Goal: Task Accomplishment & Management: Manage account settings

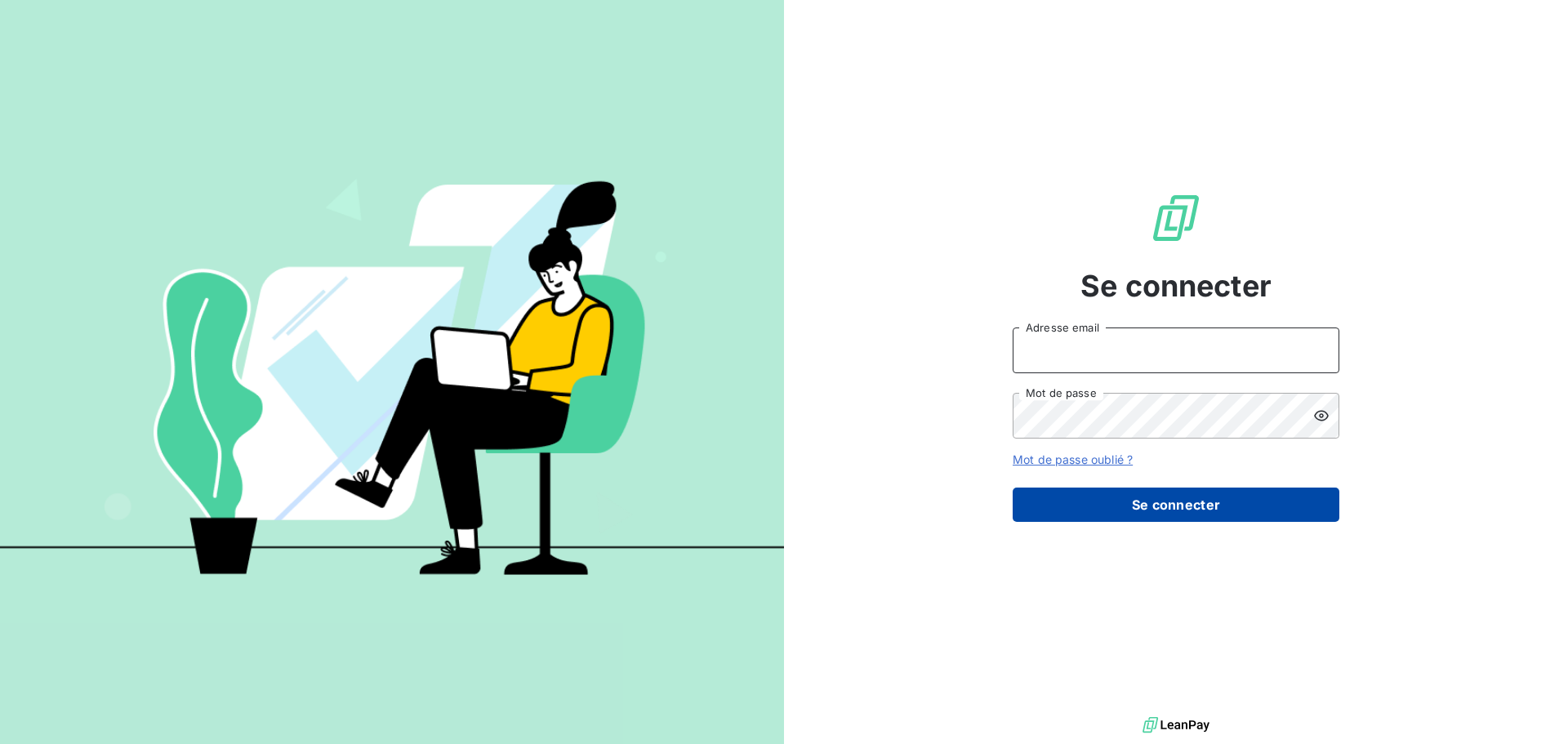
type input "[EMAIL_ADDRESS][DOMAIN_NAME]"
click at [1147, 498] on button "Se connecter" at bounding box center [1176, 504] width 327 height 35
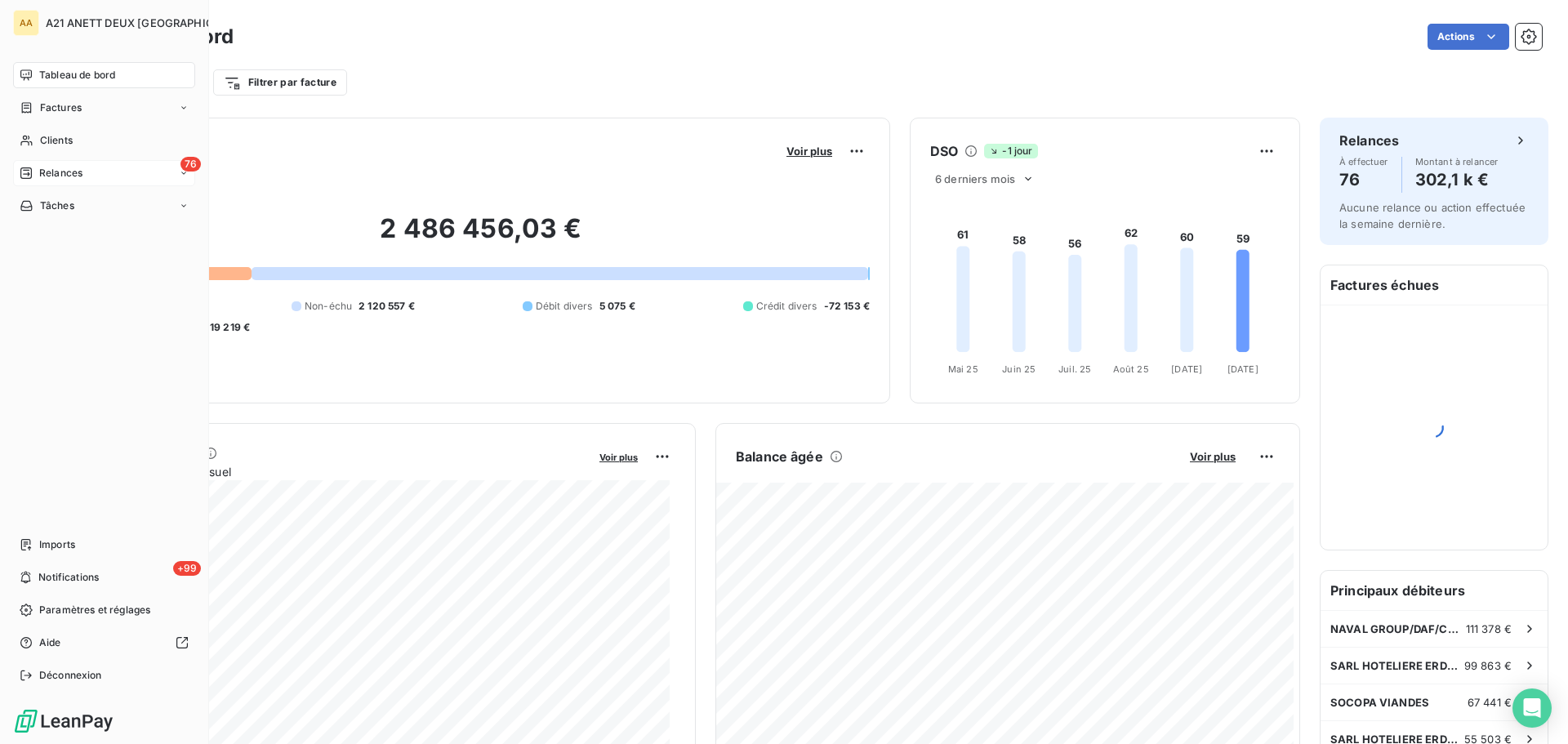
click at [36, 168] on div "Relances" at bounding box center [50, 173] width 63 height 15
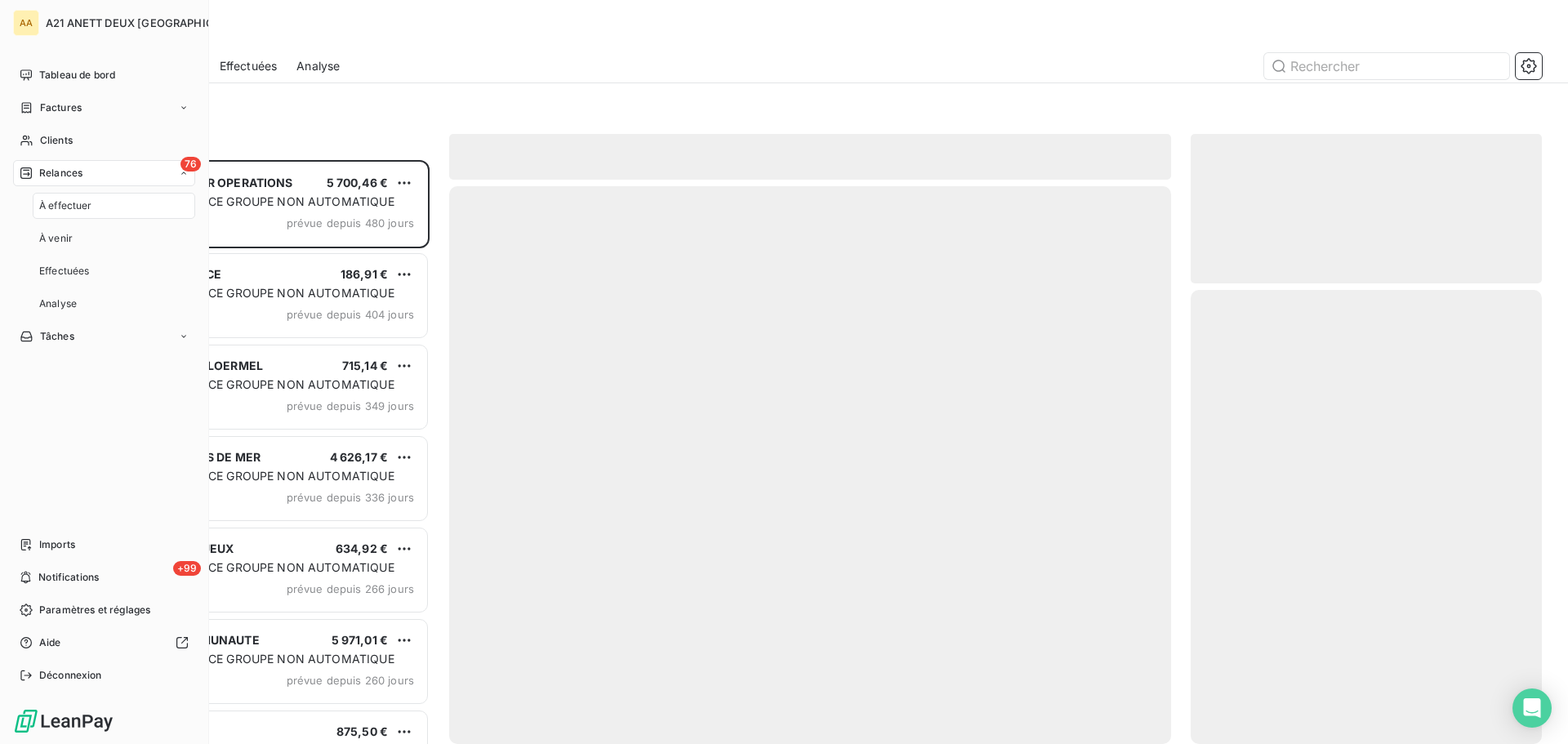
scroll to position [572, 339]
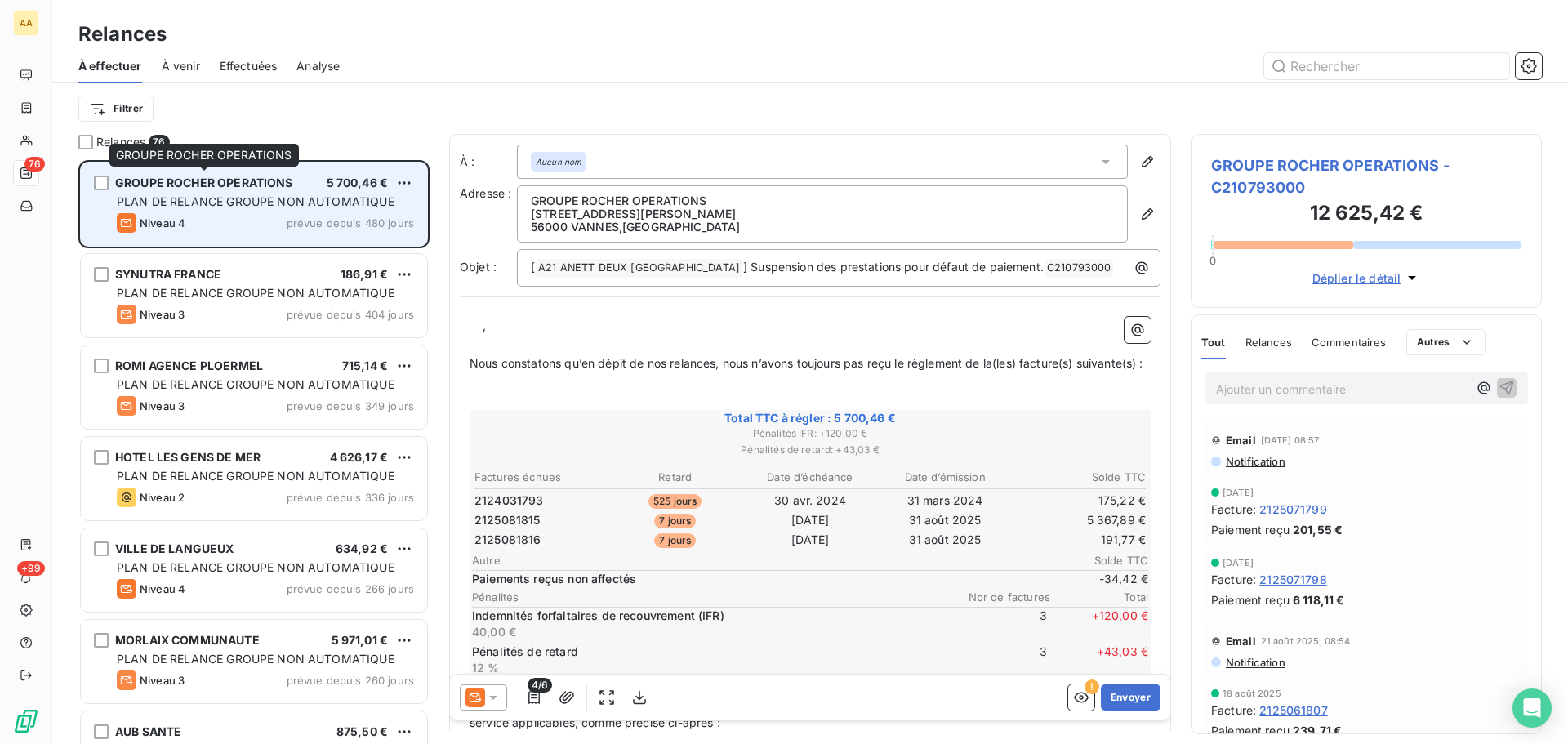
click at [261, 175] on div "GROUPE ROCHER OPERATIONS" at bounding box center [203, 183] width 178 height 16
click at [243, 214] on div "Niveau 4 prévue depuis 480 jours" at bounding box center [265, 222] width 297 height 19
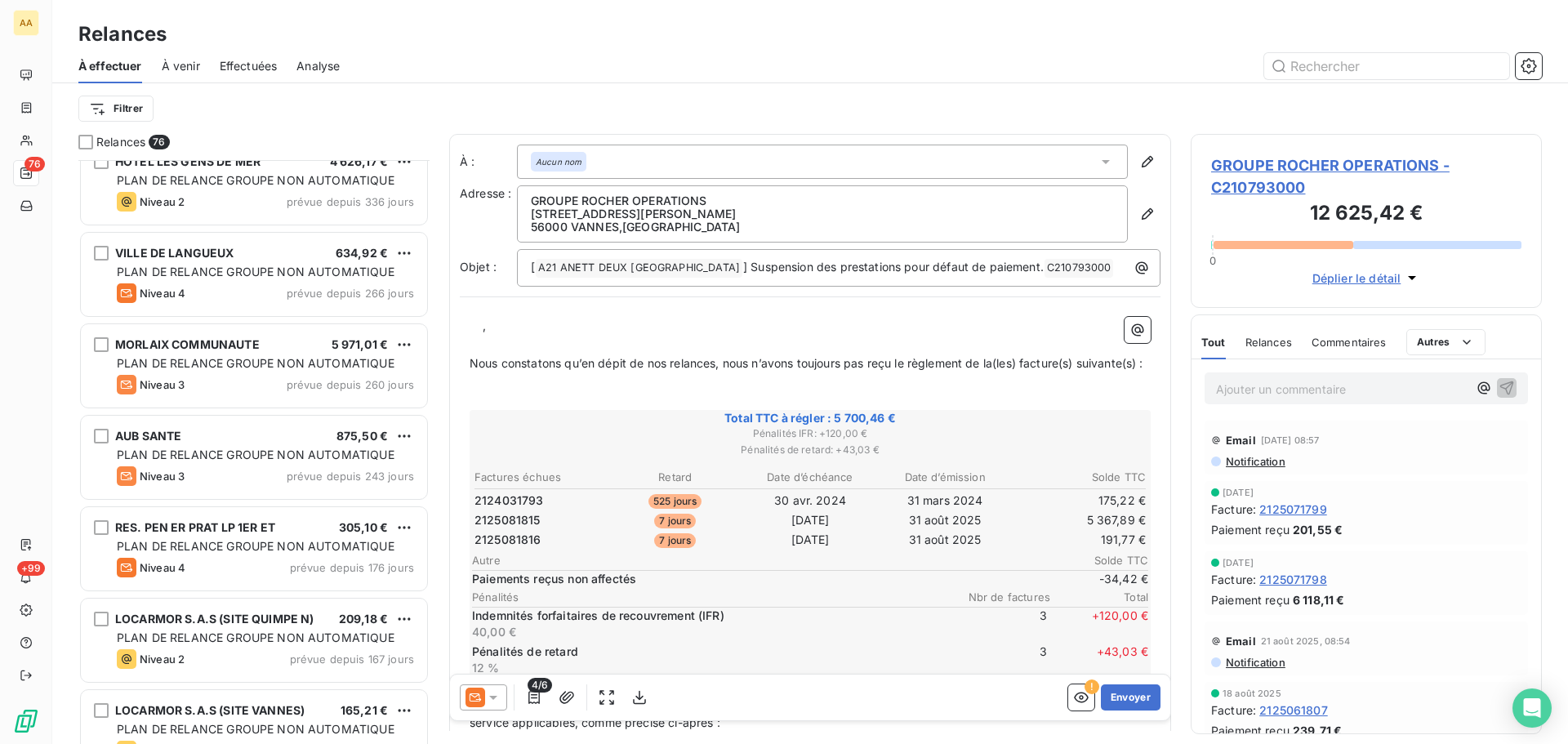
scroll to position [327, 0]
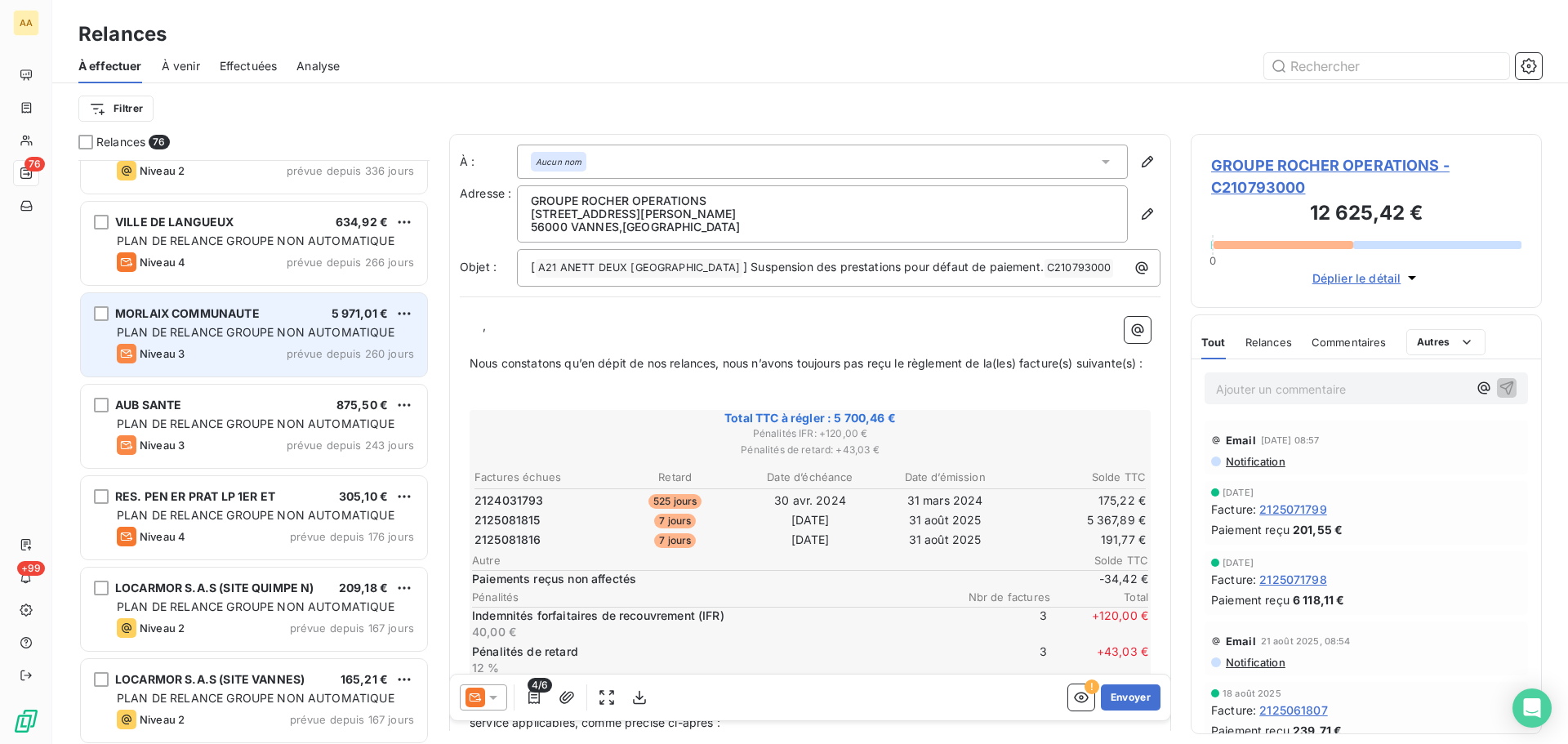
click at [265, 336] on span "PLAN DE RELANCE GROUPE NON AUTOMATIQUE" at bounding box center [255, 331] width 277 height 14
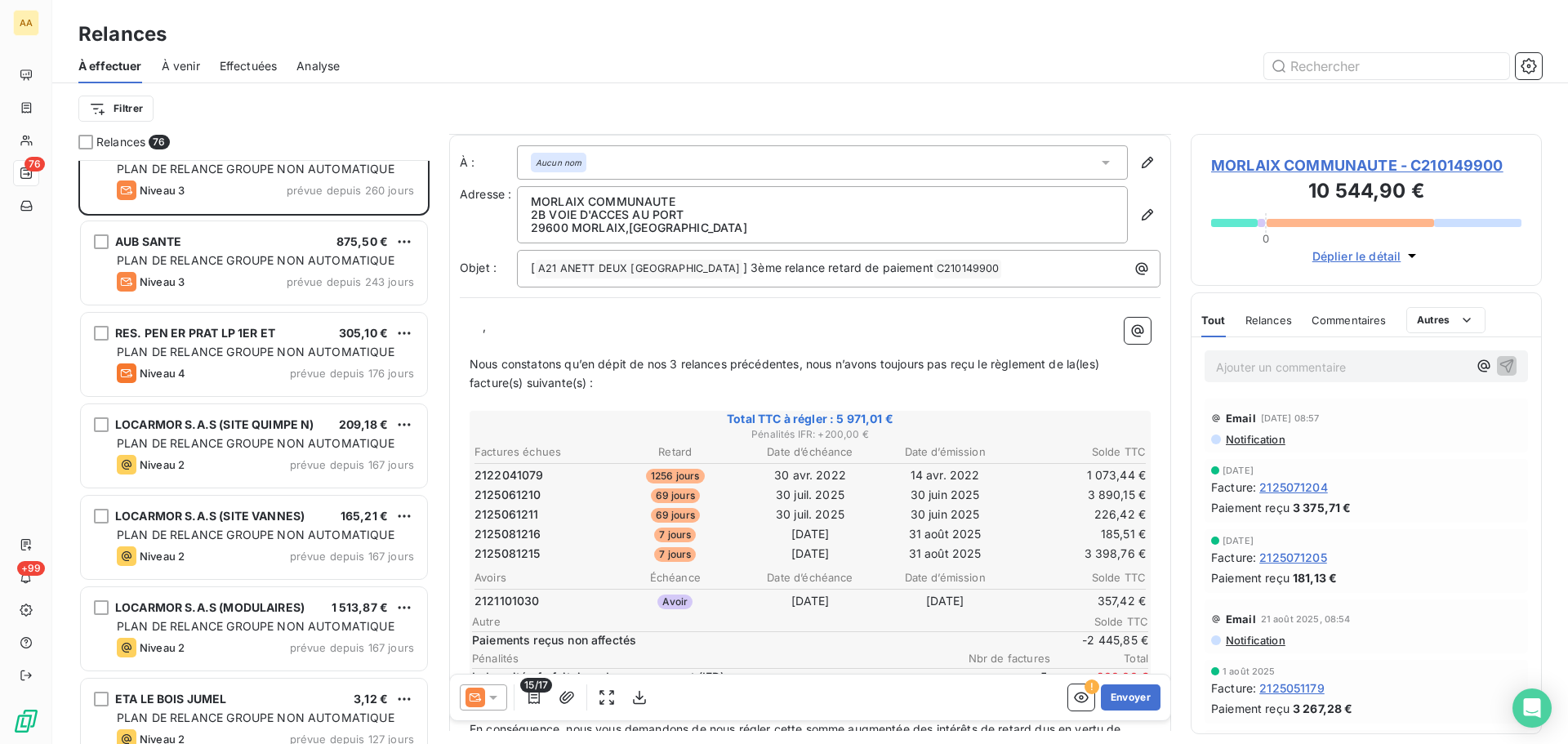
scroll to position [164, 0]
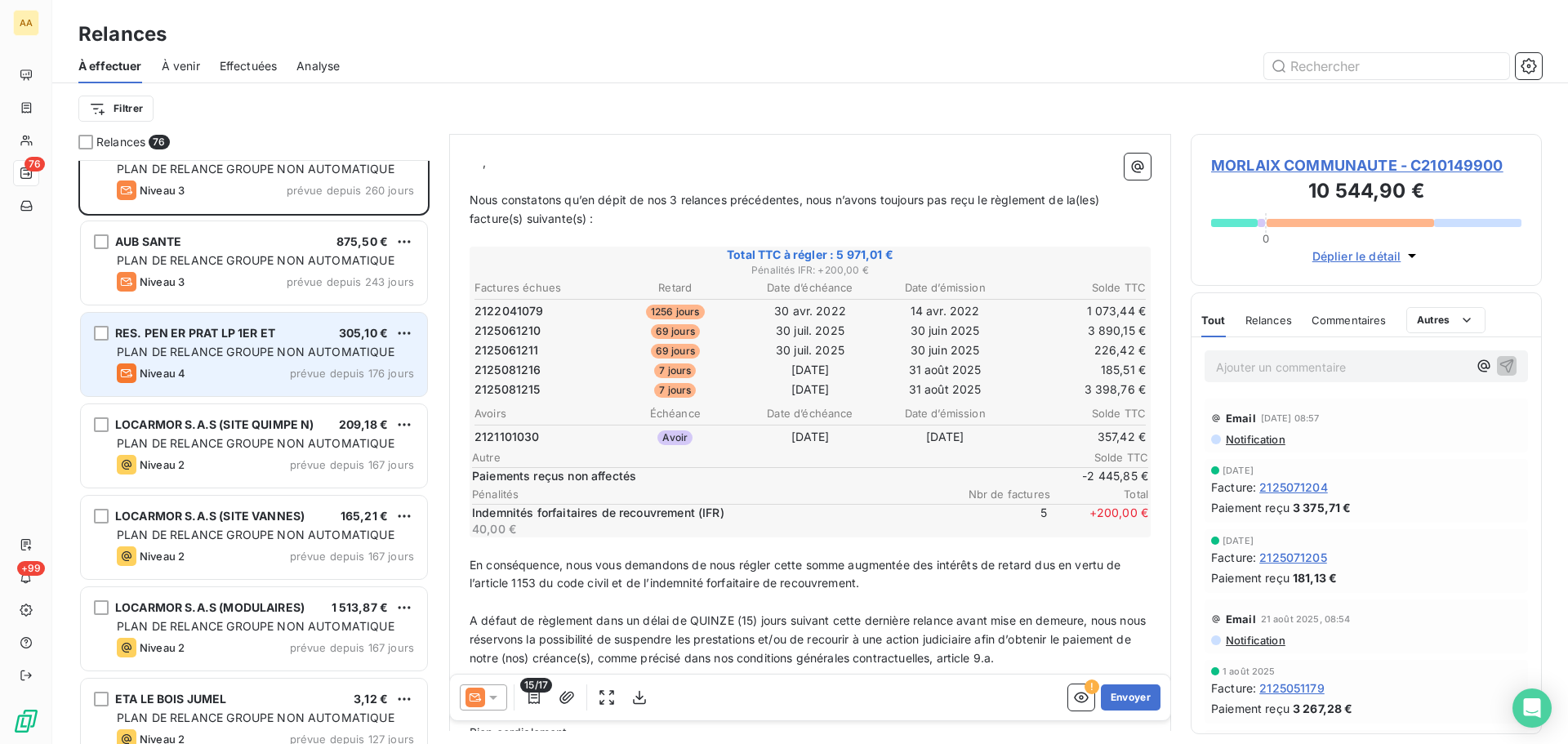
click at [179, 343] on div "RES. PEN ER PRAT LP 1ER ET 305,10 € PLAN DE RELANCE GROUPE NON AUTOMATIQUE Nive…" at bounding box center [254, 354] width 347 height 83
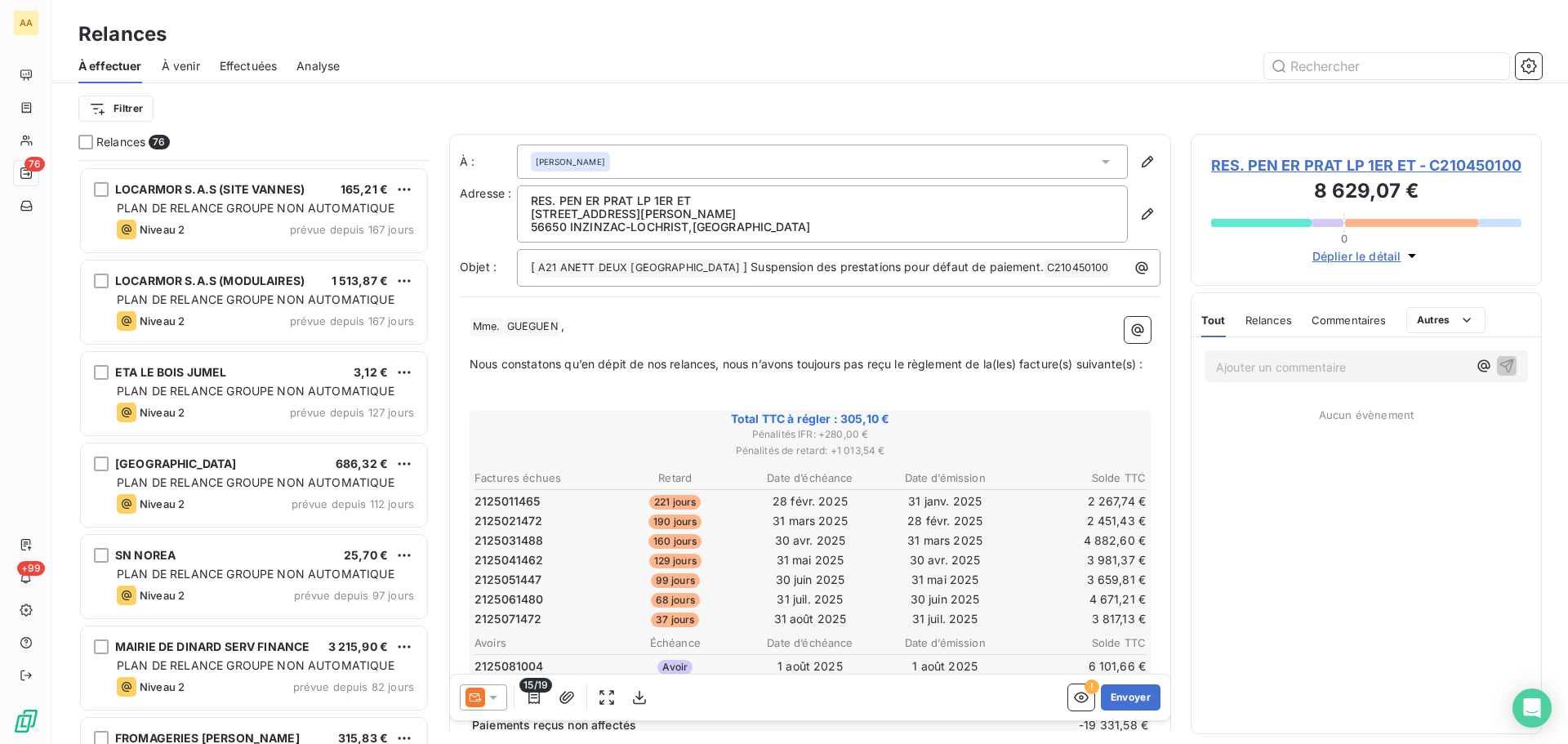
scroll to position [1307, 0]
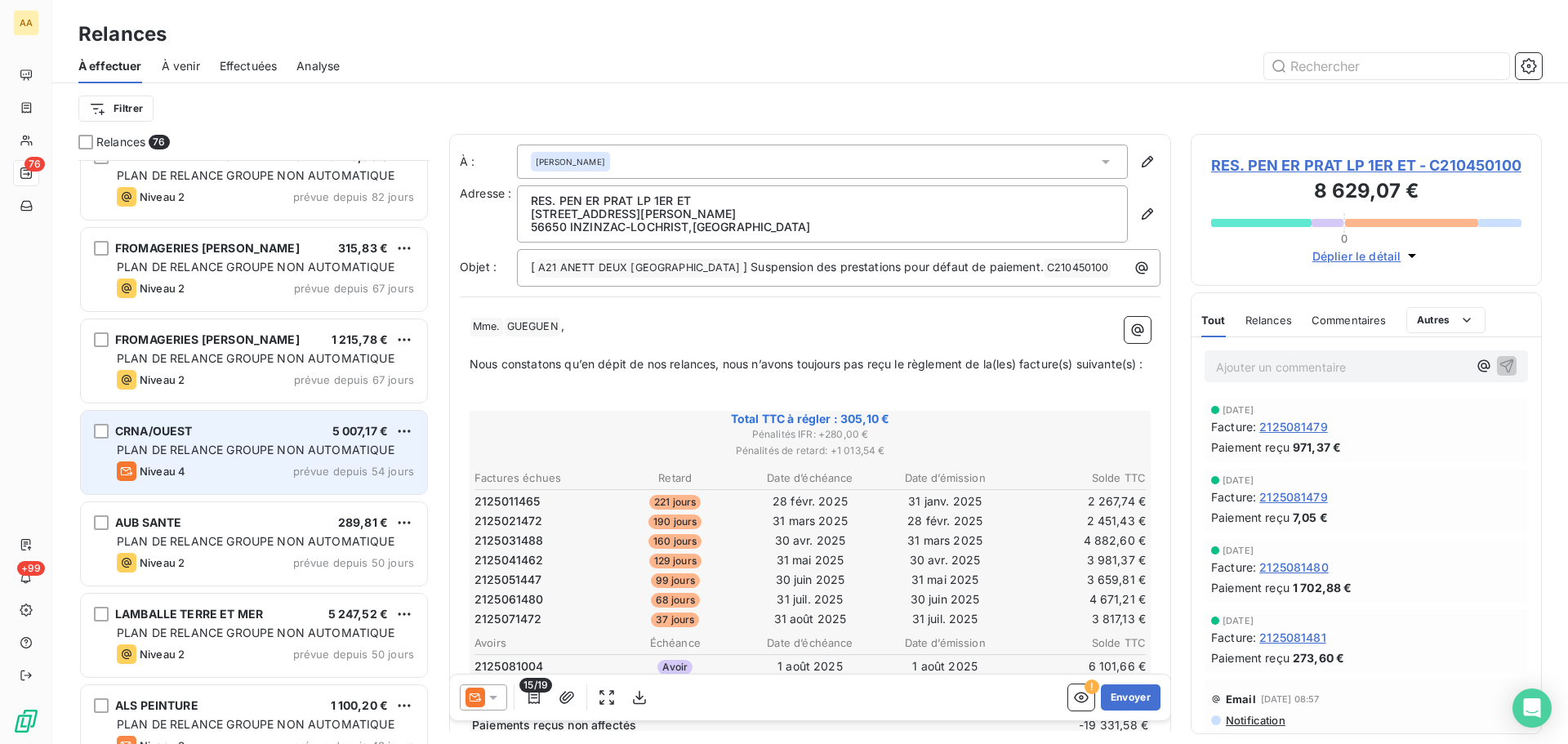
click at [265, 433] on div "CRNA/OUEST 5 007,17 €" at bounding box center [265, 431] width 297 height 15
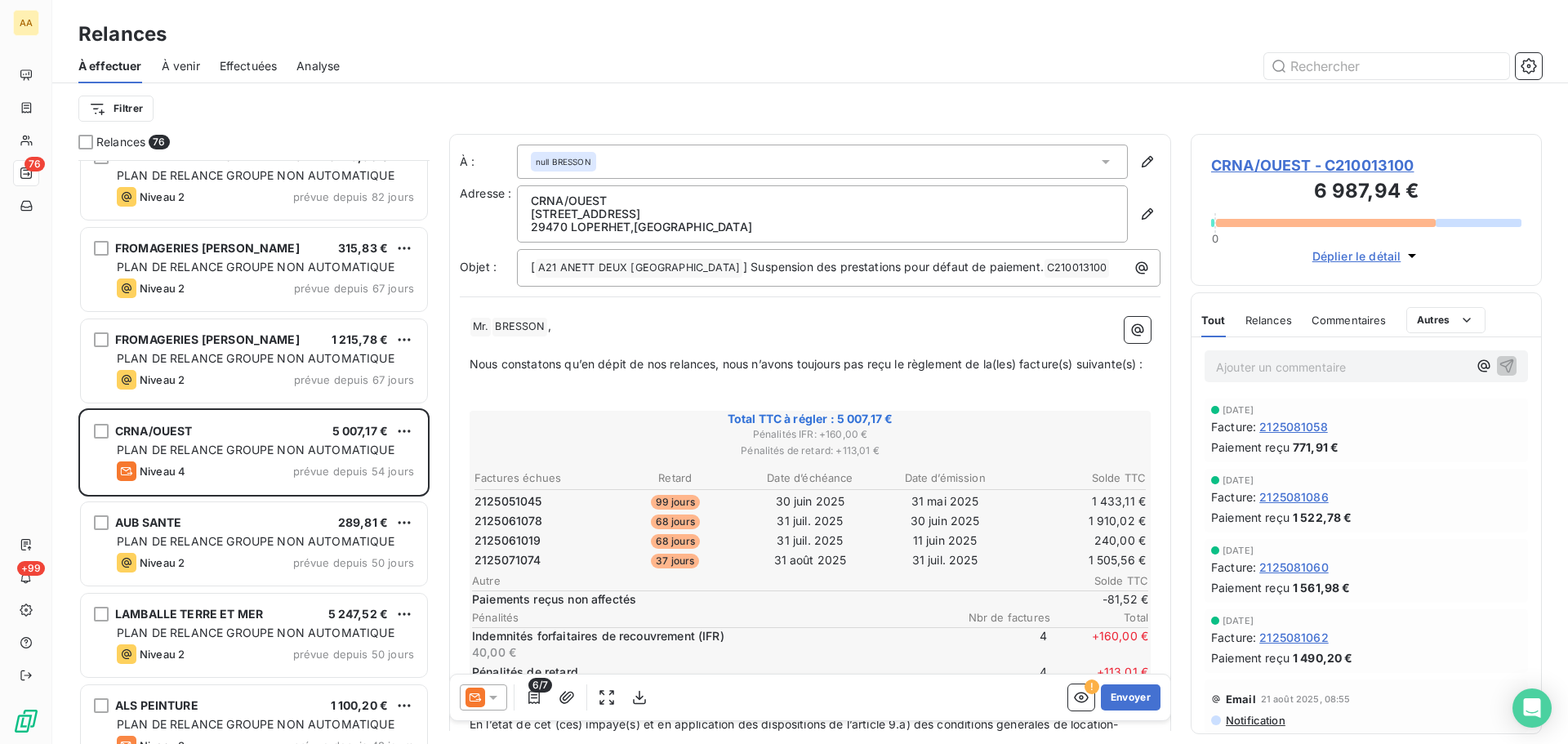
click at [1264, 324] on span "Relances" at bounding box center [1268, 320] width 47 height 13
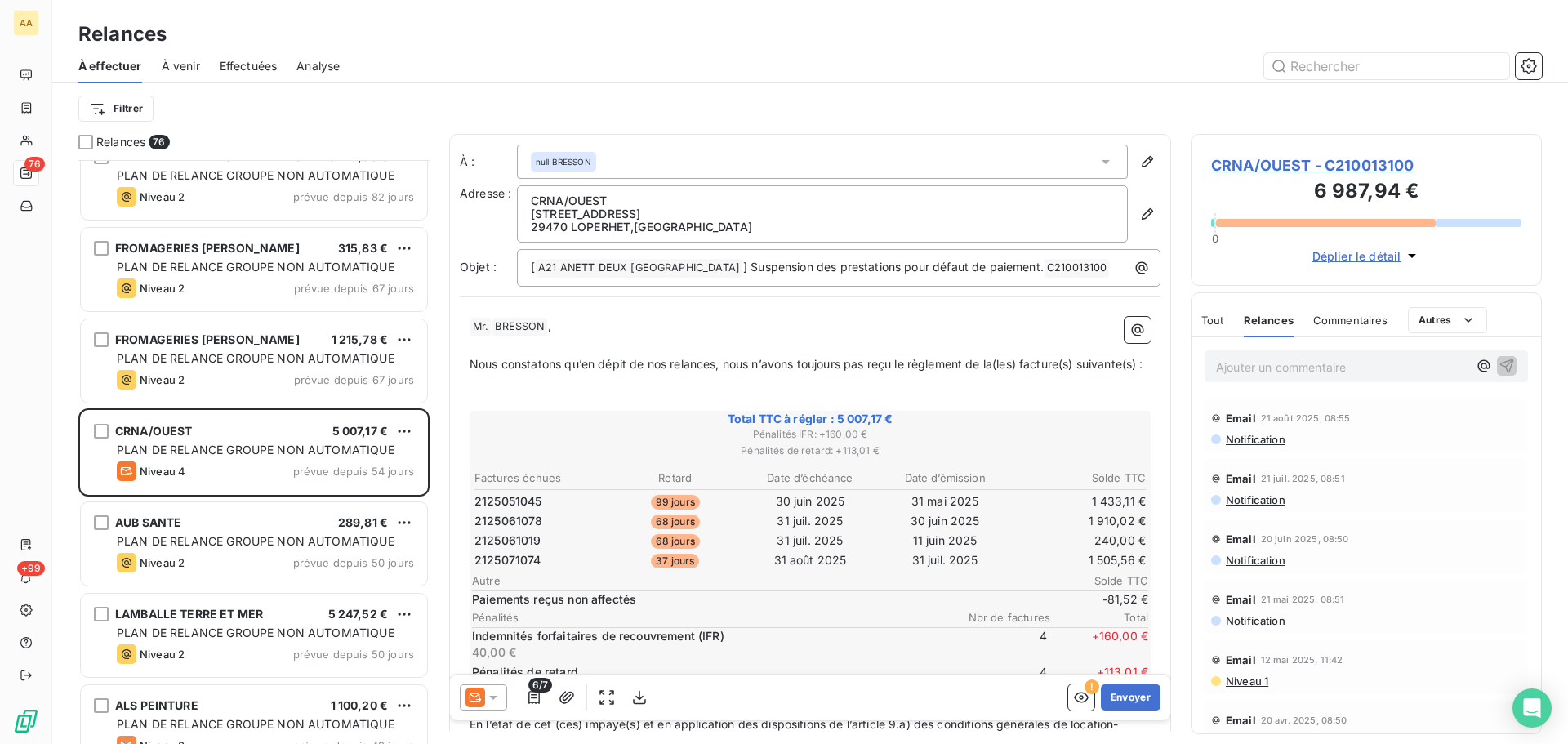
click at [493, 695] on icon at bounding box center [493, 698] width 16 height 16
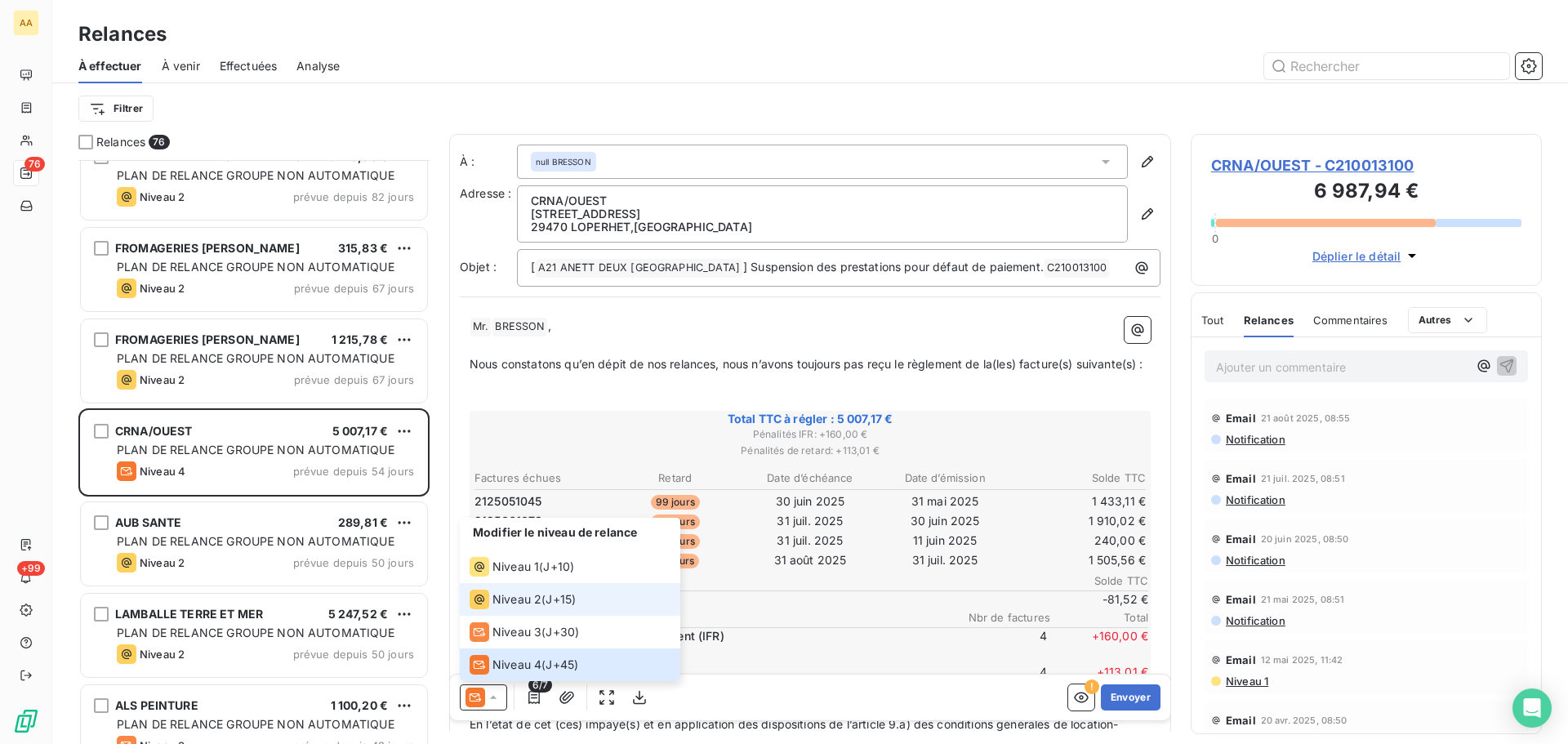
click at [510, 594] on span "Niveau 2" at bounding box center [517, 599] width 49 height 16
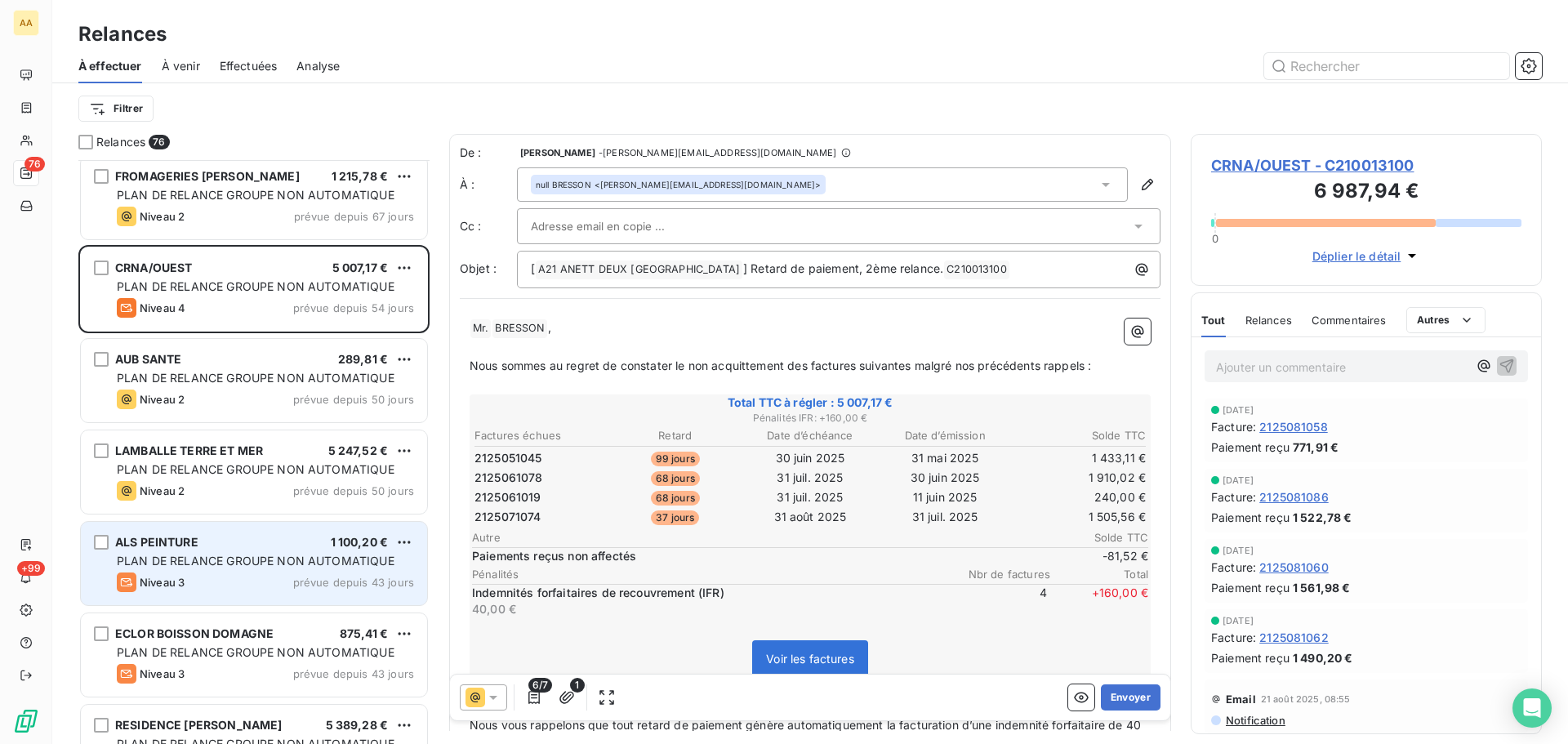
scroll to position [1797, 0]
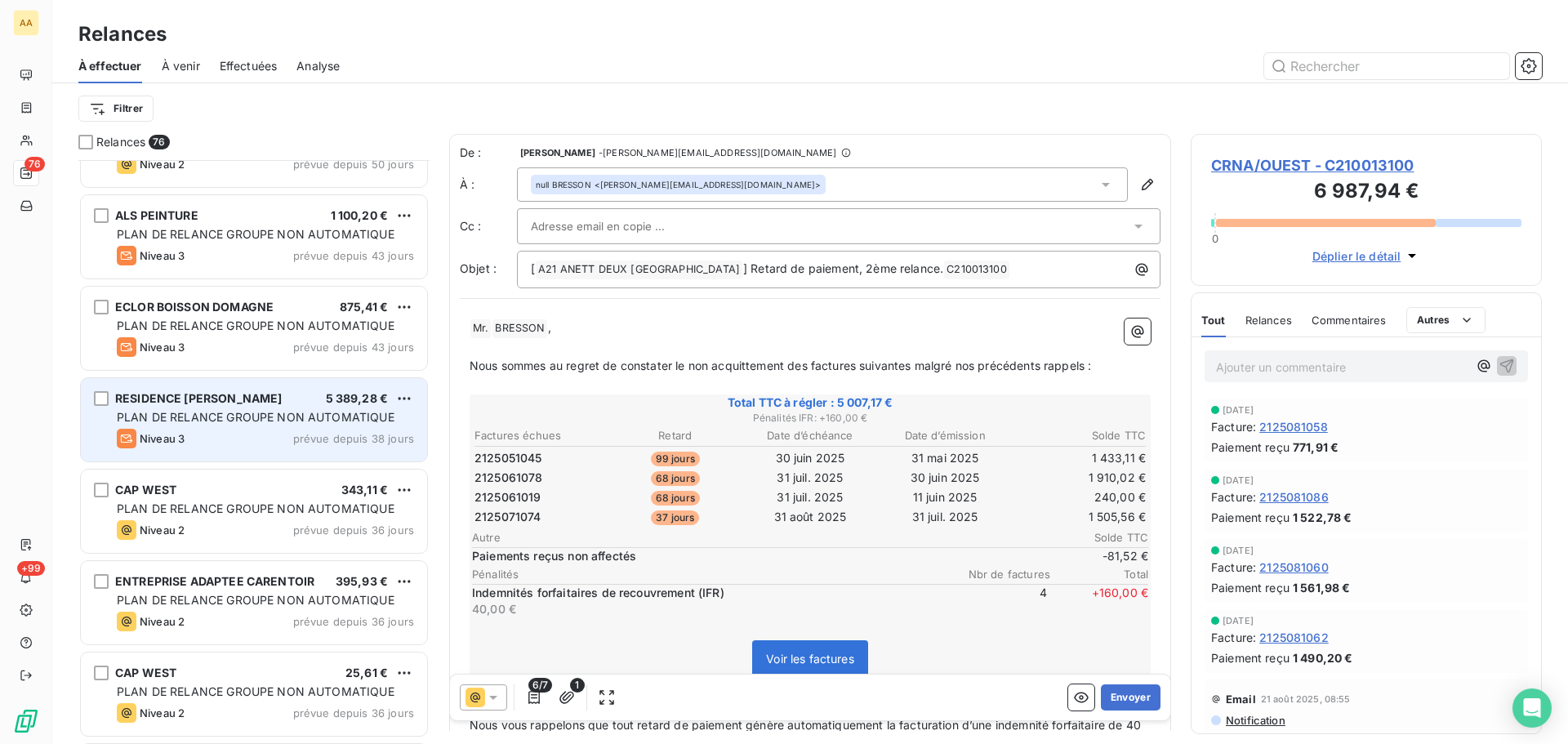
click at [245, 418] on span "PLAN DE RELANCE GROUPE NON AUTOMATIQUE" at bounding box center [255, 416] width 277 height 14
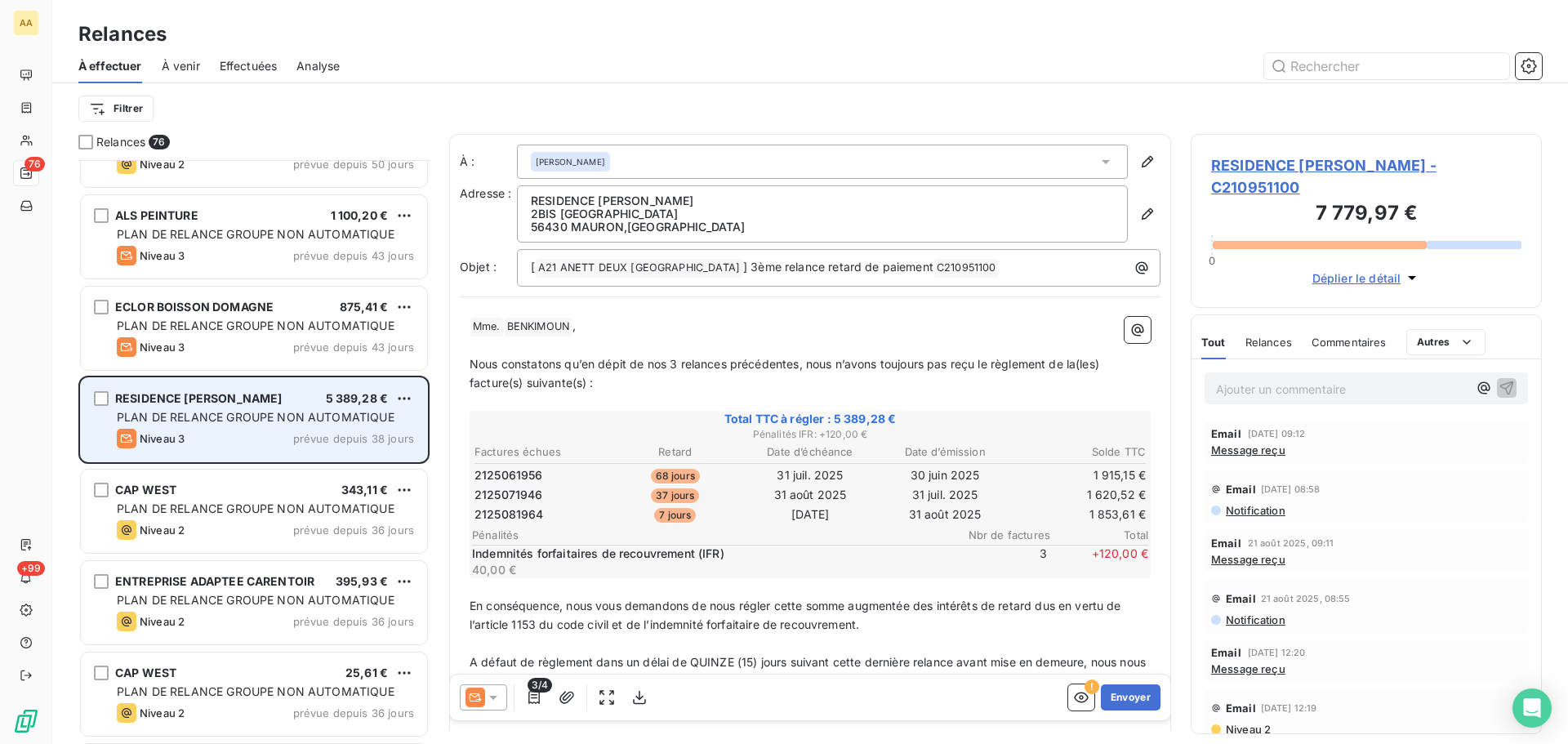
scroll to position [572, 339]
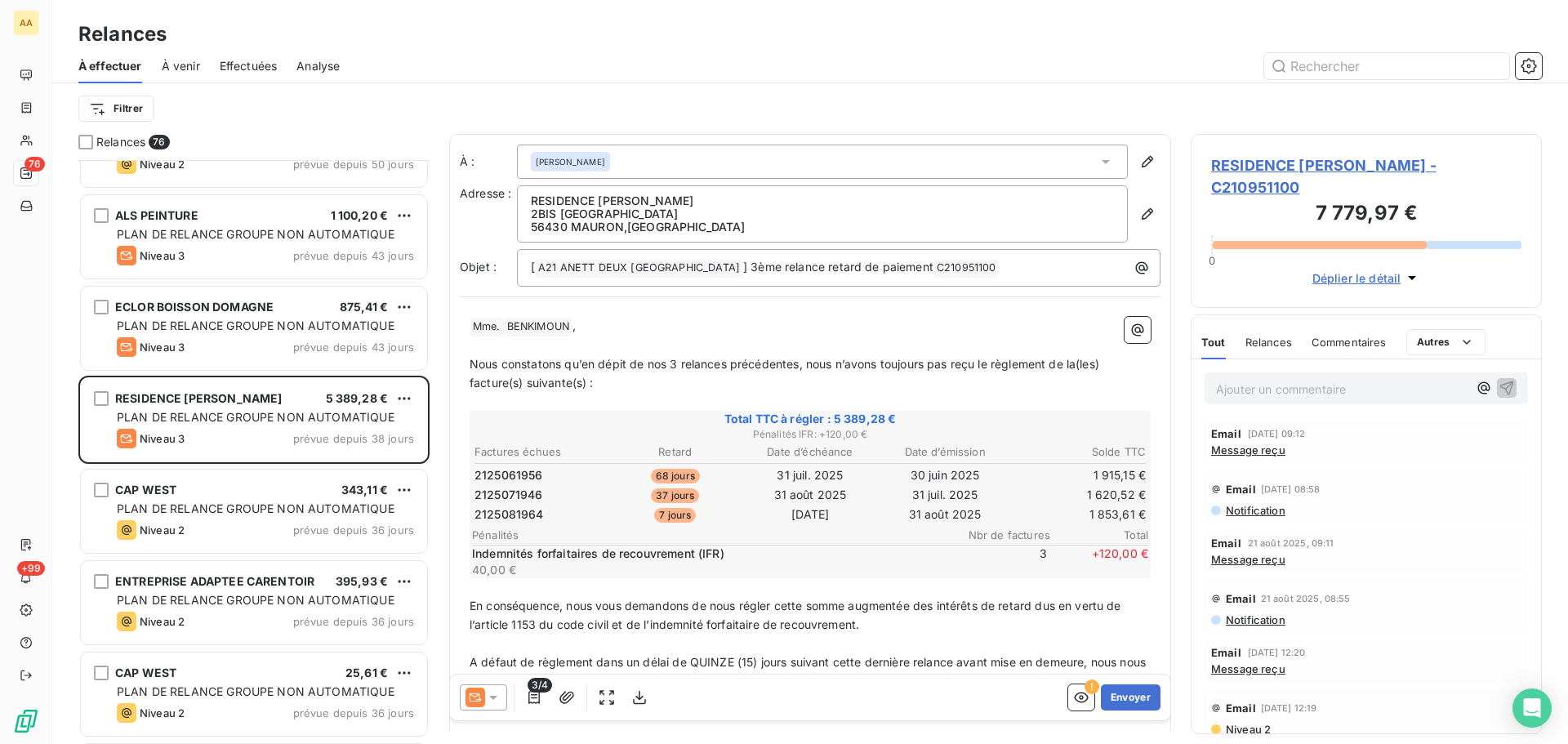
click at [1242, 450] on span "Message reçu" at bounding box center [1248, 450] width 74 height 13
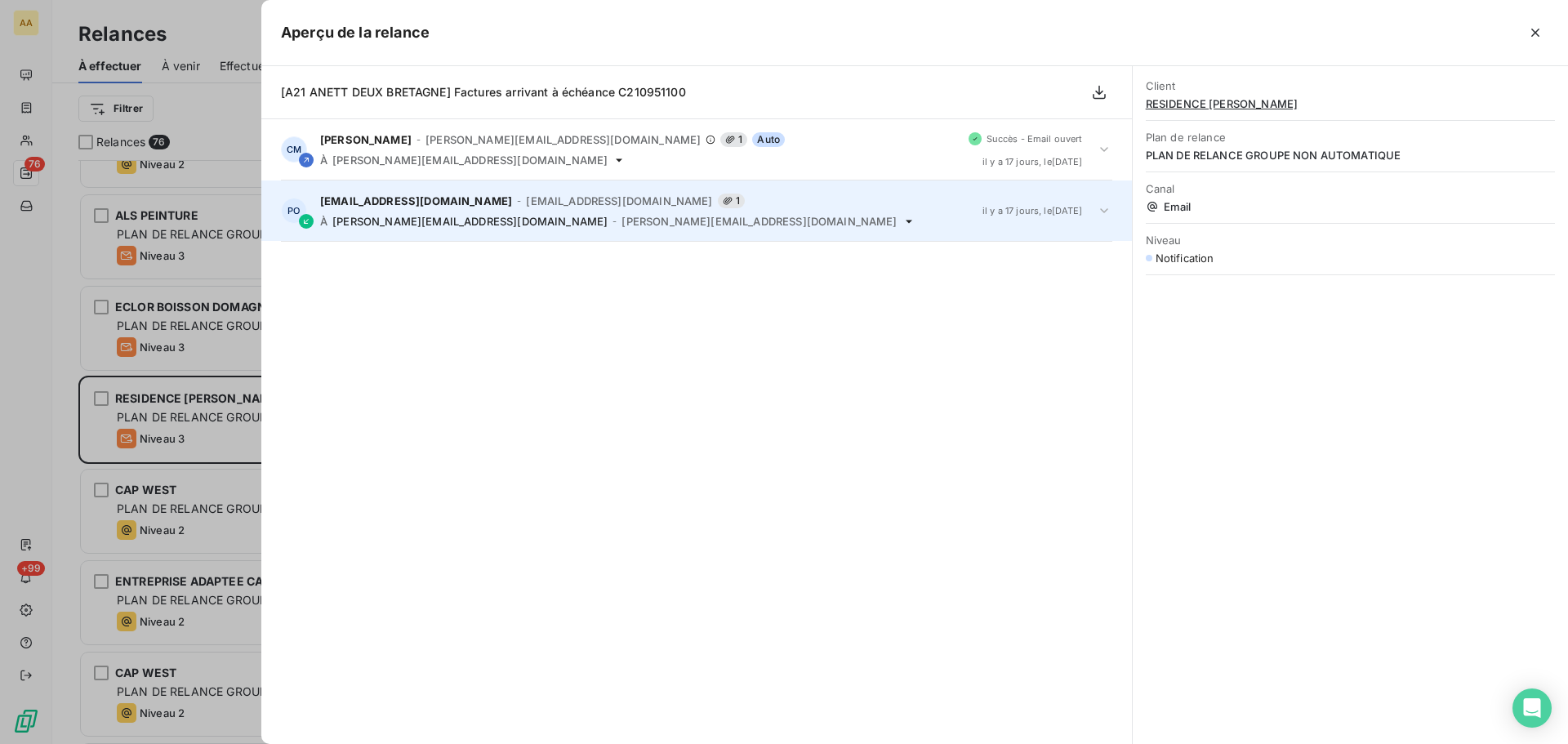
click at [421, 209] on div "[EMAIL_ADDRESS][DOMAIN_NAME] - [EMAIL_ADDRESS][DOMAIN_NAME] 1 À [DOMAIN_NAME][E…" at bounding box center [645, 211] width 649 height 35
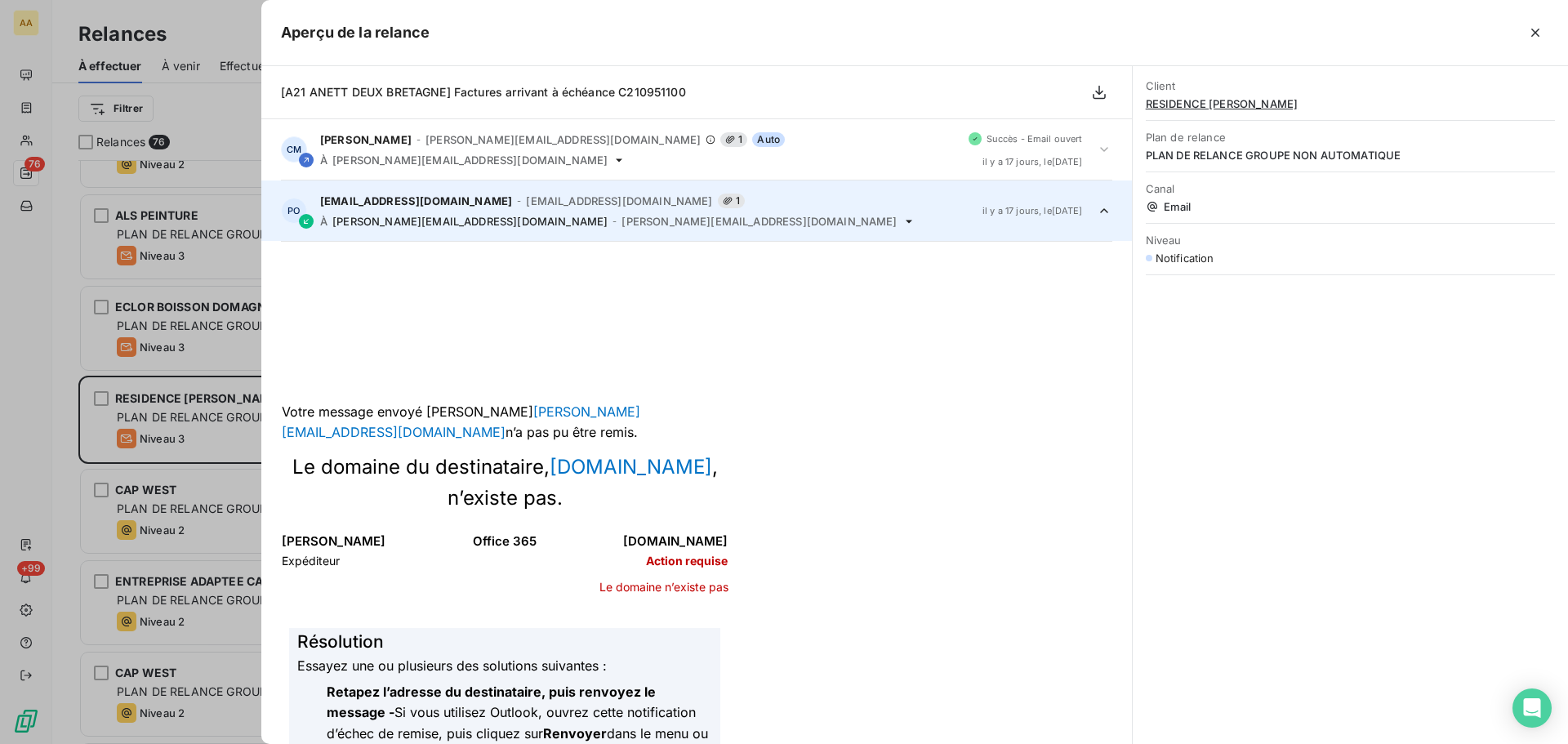
scroll to position [61, 0]
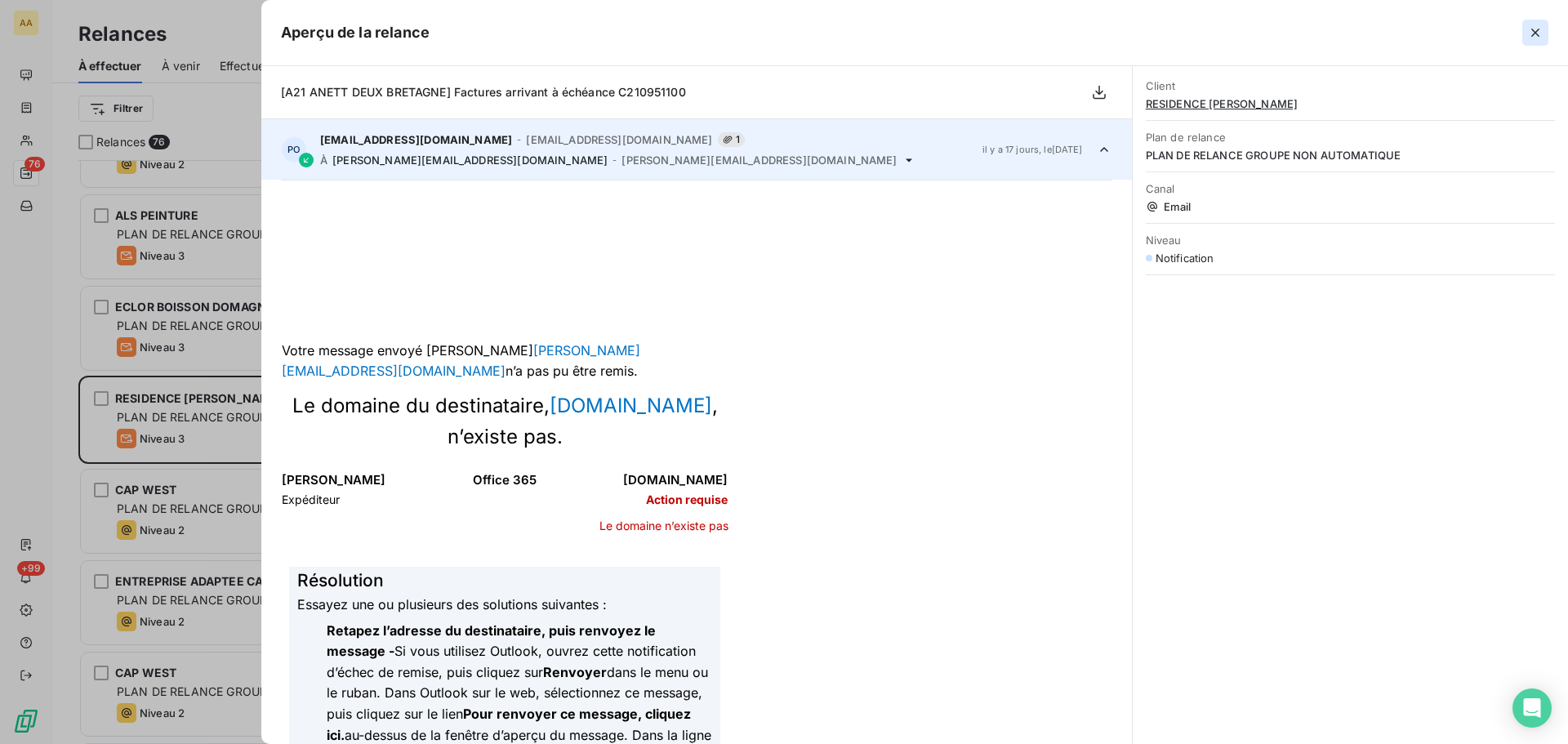
click at [1537, 33] on icon "button" at bounding box center [1535, 33] width 16 height 16
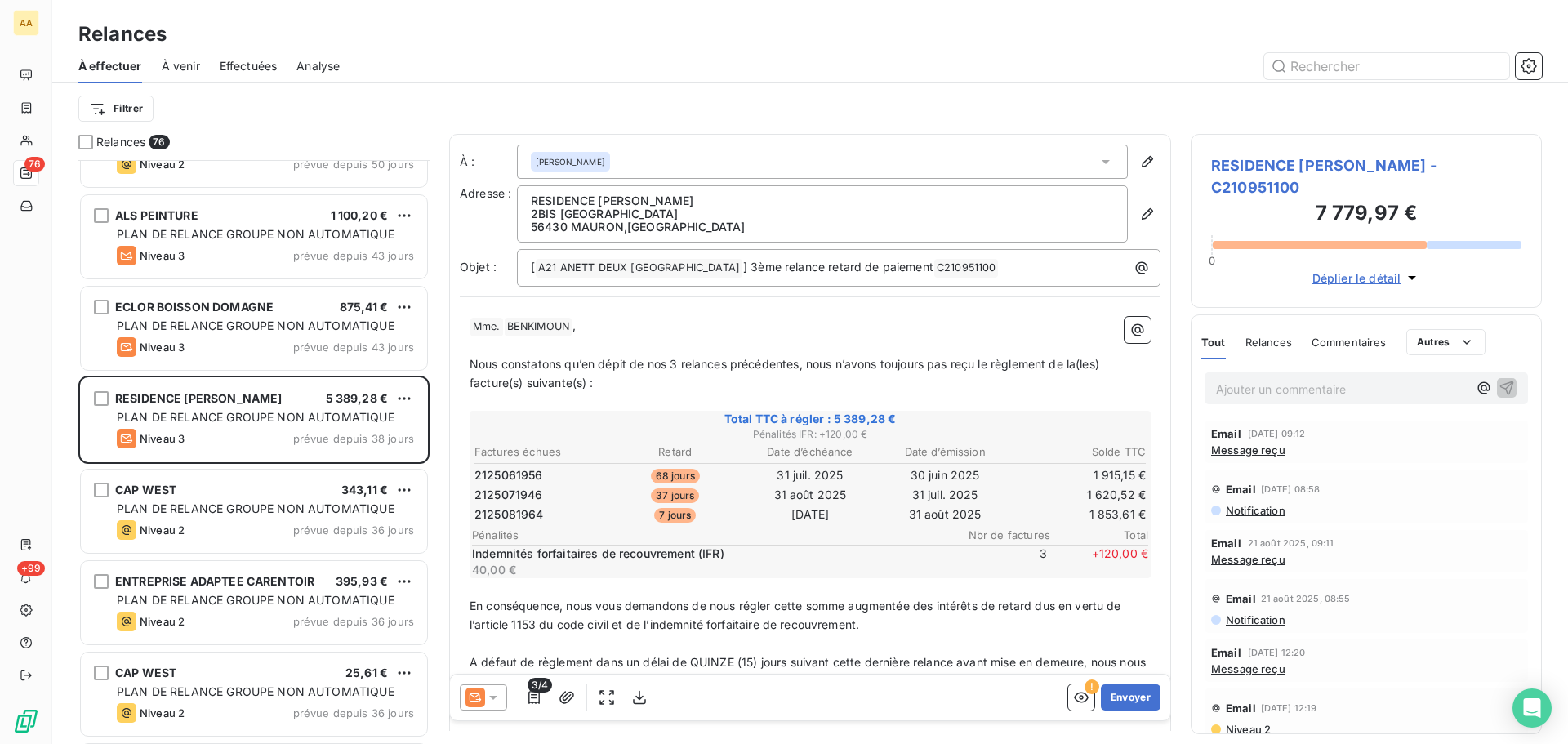
click at [1262, 347] on span "Relances" at bounding box center [1268, 342] width 47 height 13
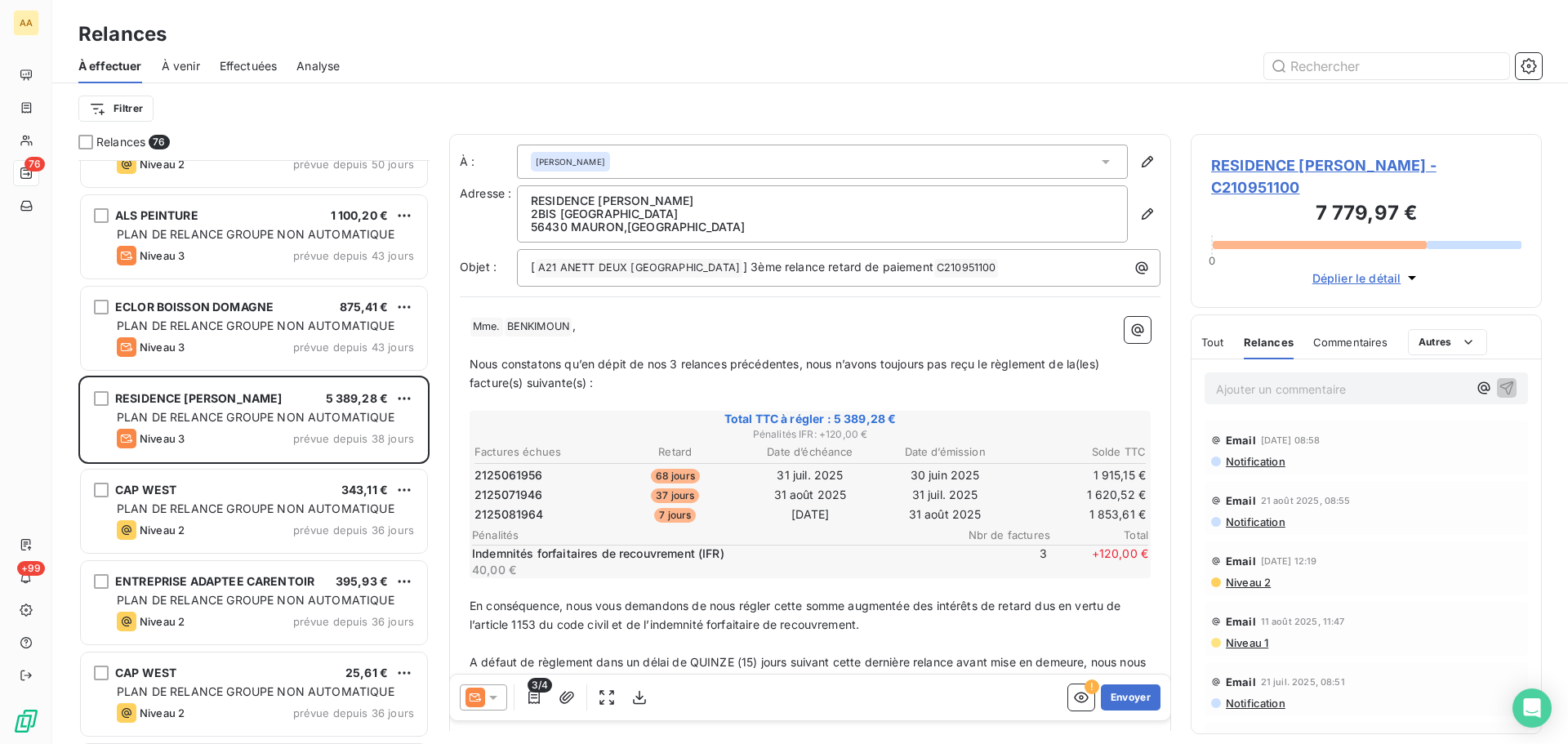
click at [1204, 340] on span "Tout" at bounding box center [1212, 342] width 23 height 13
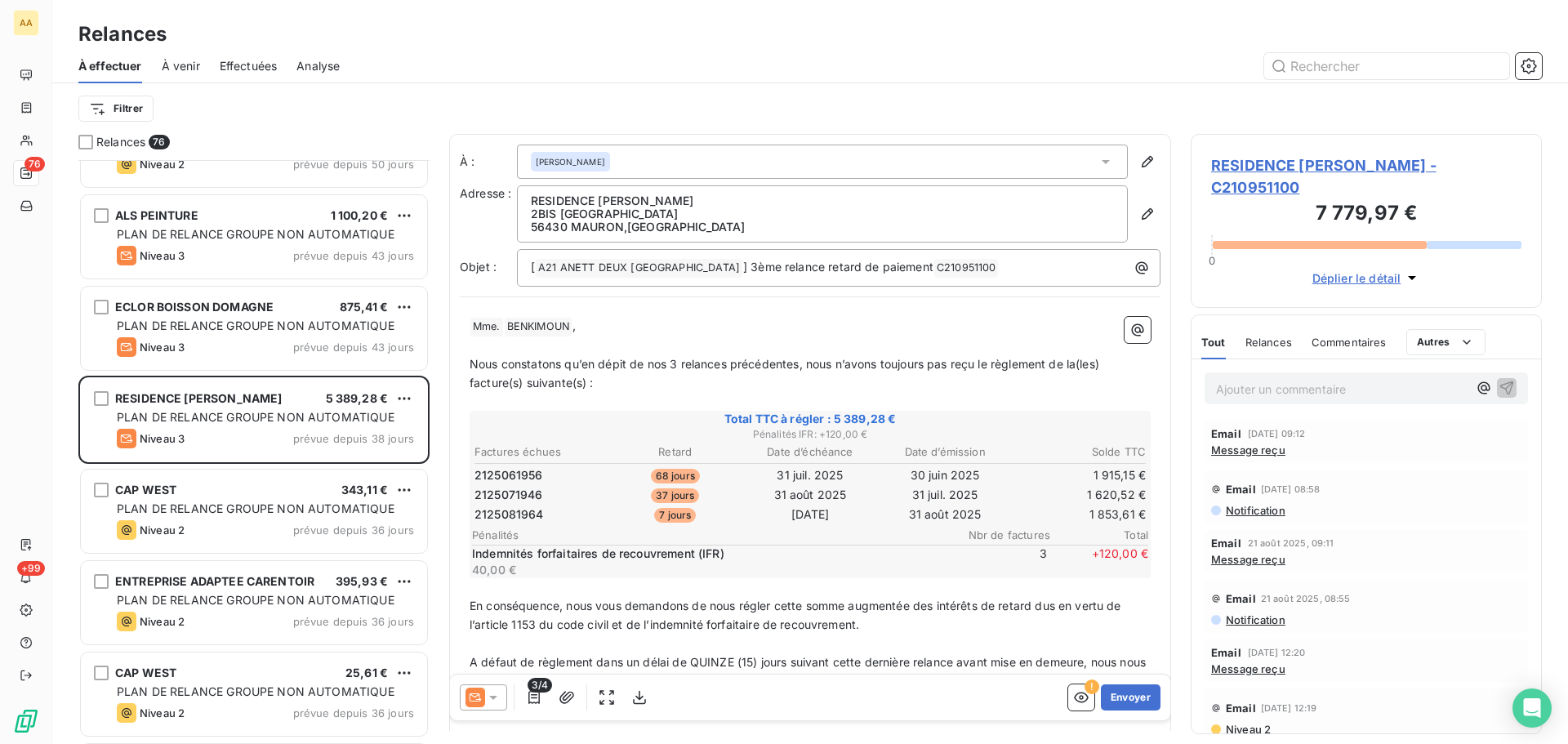
click at [1241, 449] on span "Message reçu" at bounding box center [1248, 450] width 74 height 13
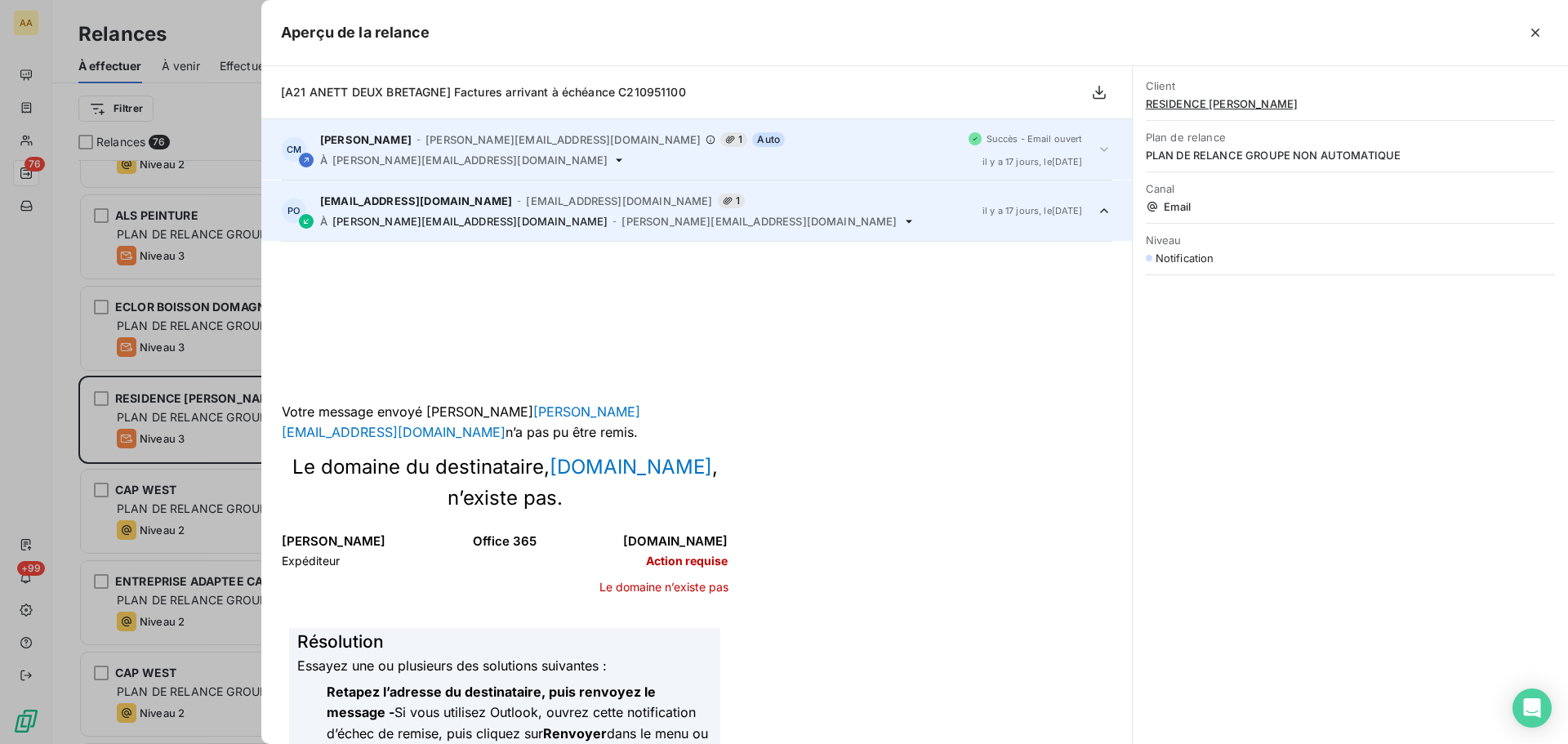
click at [387, 152] on div "[PERSON_NAME] - [PERSON_NAME][EMAIL_ADDRESS][DOMAIN_NAME] 1 Auto À [PERSON_NAME…" at bounding box center [638, 150] width 636 height 35
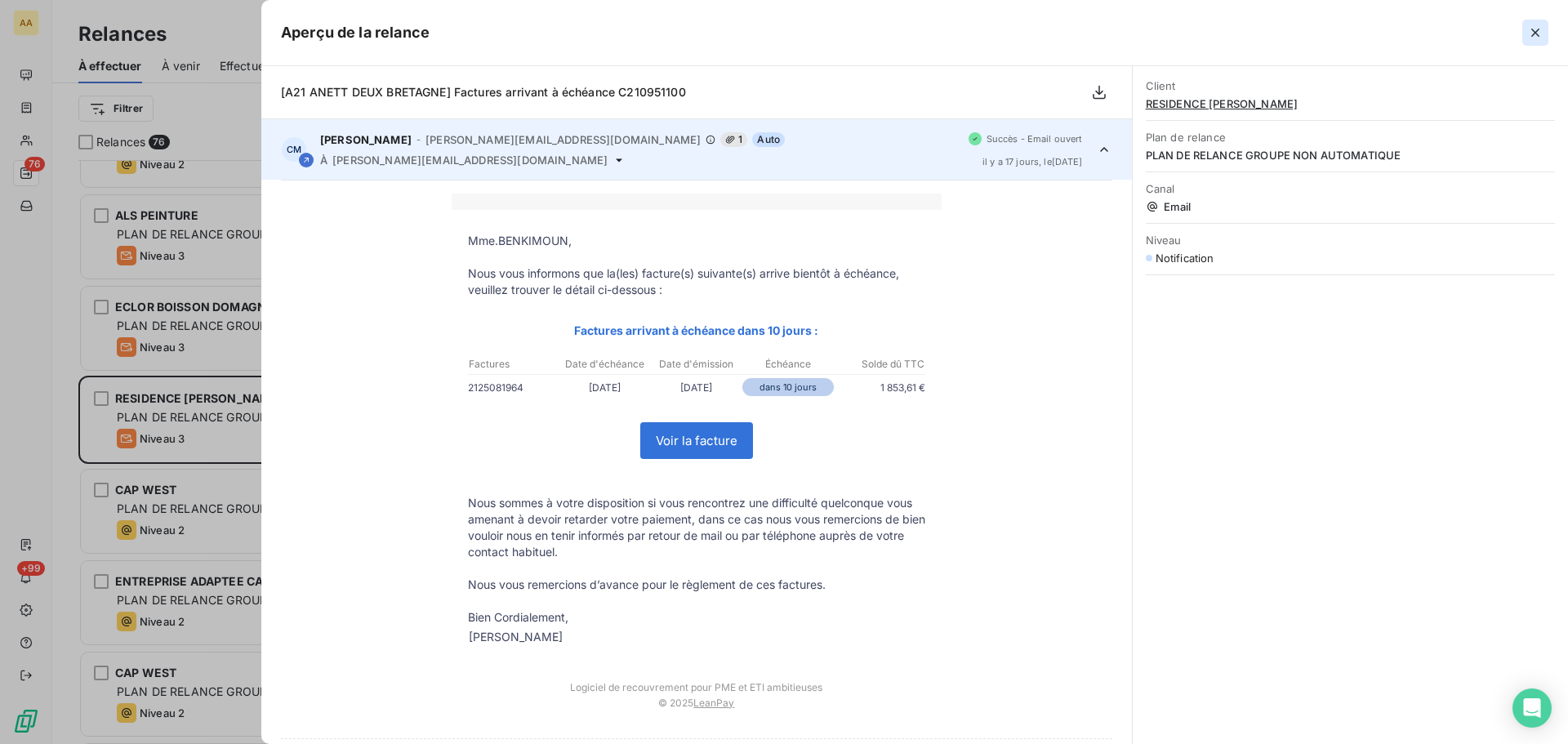
click at [1532, 34] on icon "button" at bounding box center [1535, 33] width 16 height 16
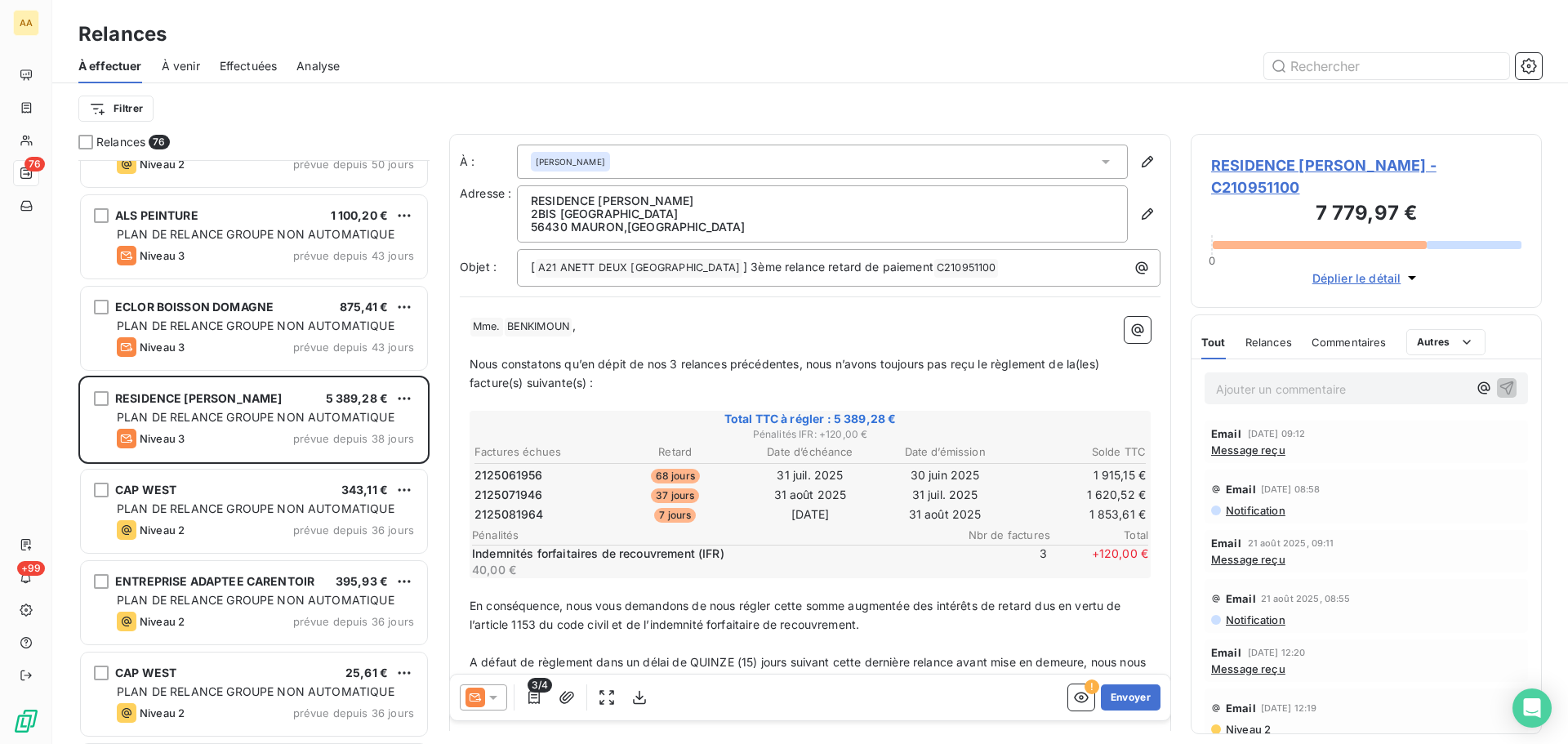
click at [1255, 450] on span "Message reçu" at bounding box center [1248, 450] width 74 height 13
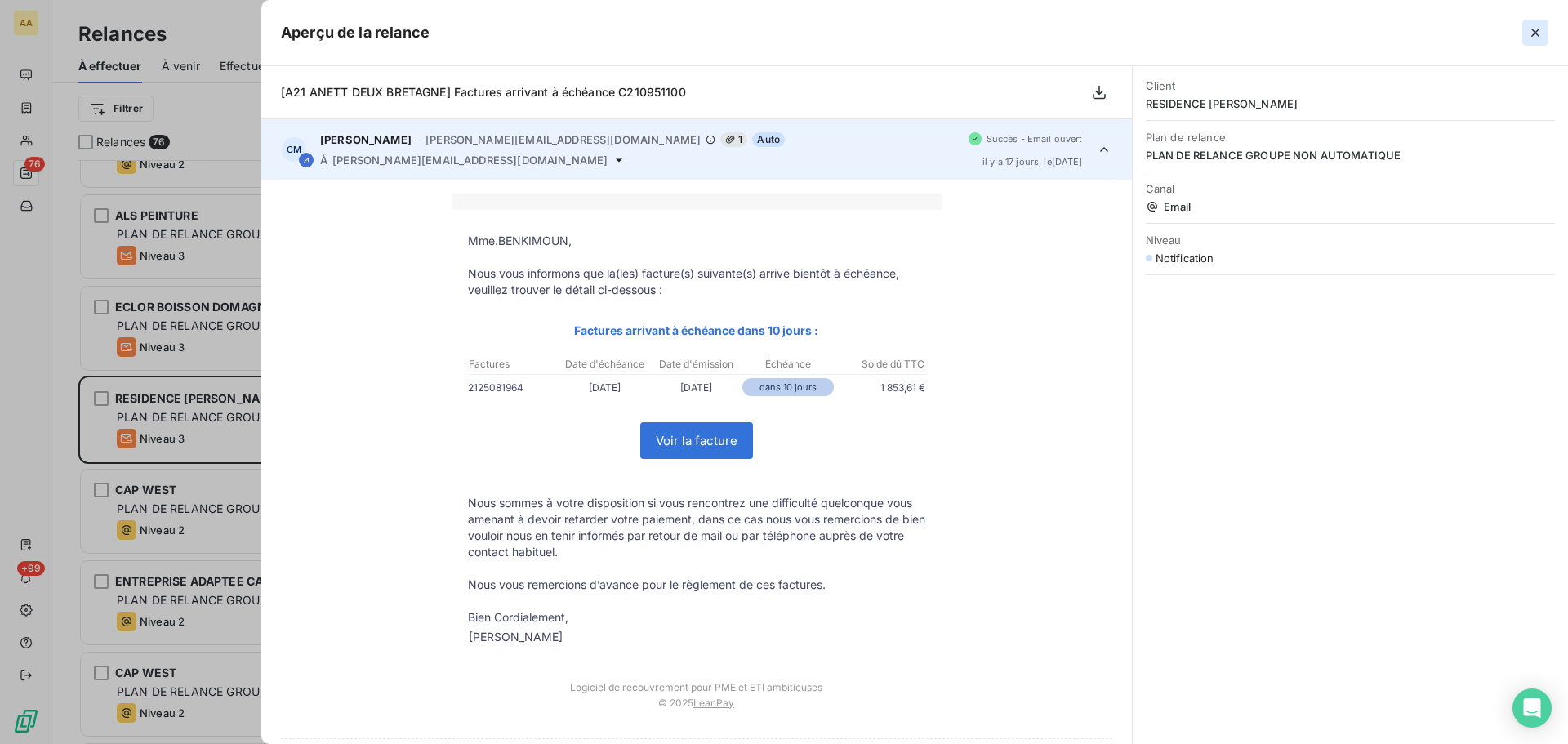
click at [1532, 31] on icon "button" at bounding box center [1535, 32] width 8 height 8
